Goal: Task Accomplishment & Management: Use online tool/utility

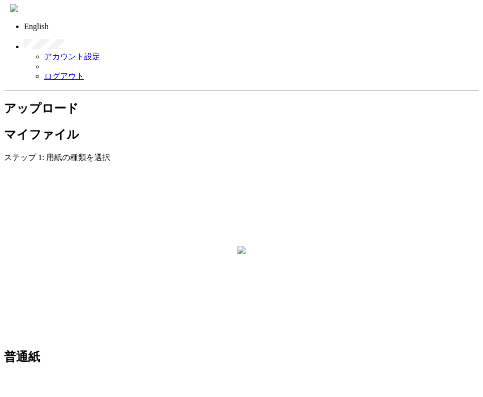
click at [188, 126] on div "マイファイル" at bounding box center [241, 134] width 475 height 16
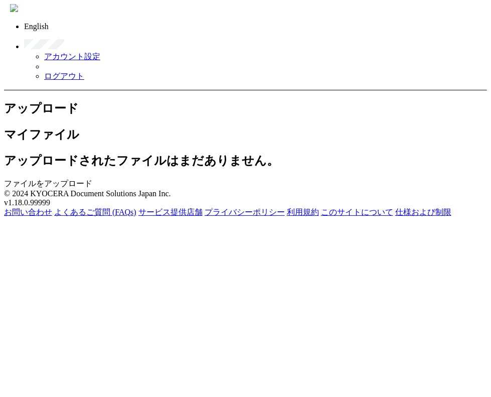
click at [100, 100] on h2 "アップロード" at bounding box center [245, 108] width 483 height 16
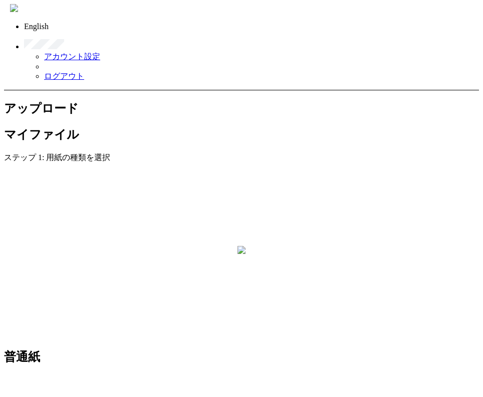
click at [100, 100] on h2 "アップロード" at bounding box center [241, 108] width 475 height 16
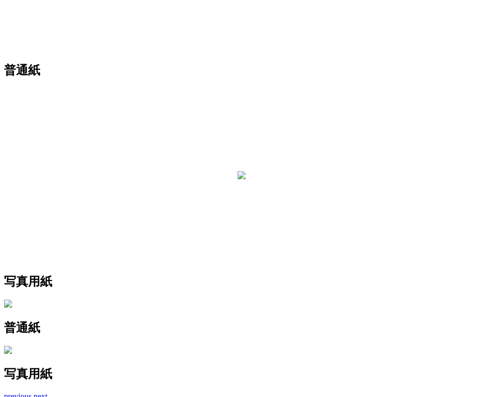
scroll to position [293, 0]
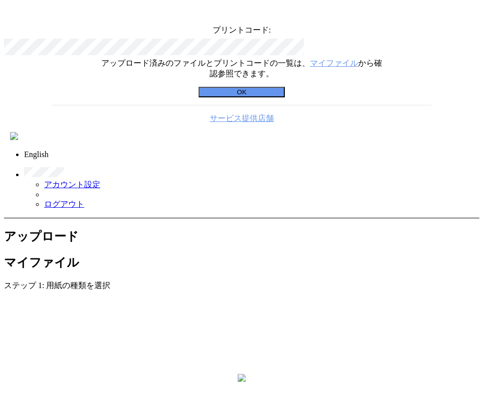
click at [269, 97] on button "OK" at bounding box center [242, 92] width 86 height 11
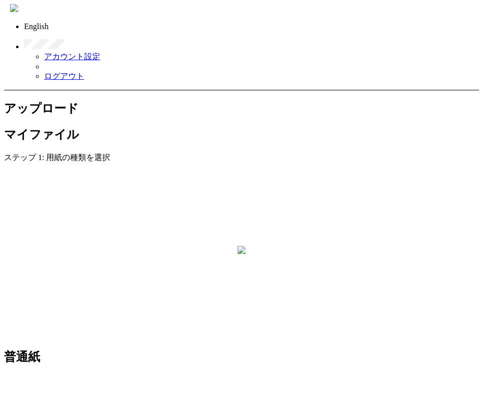
click at [183, 126] on div "マイファイル" at bounding box center [241, 134] width 475 height 16
